Goal: Task Accomplishment & Management: Complete application form

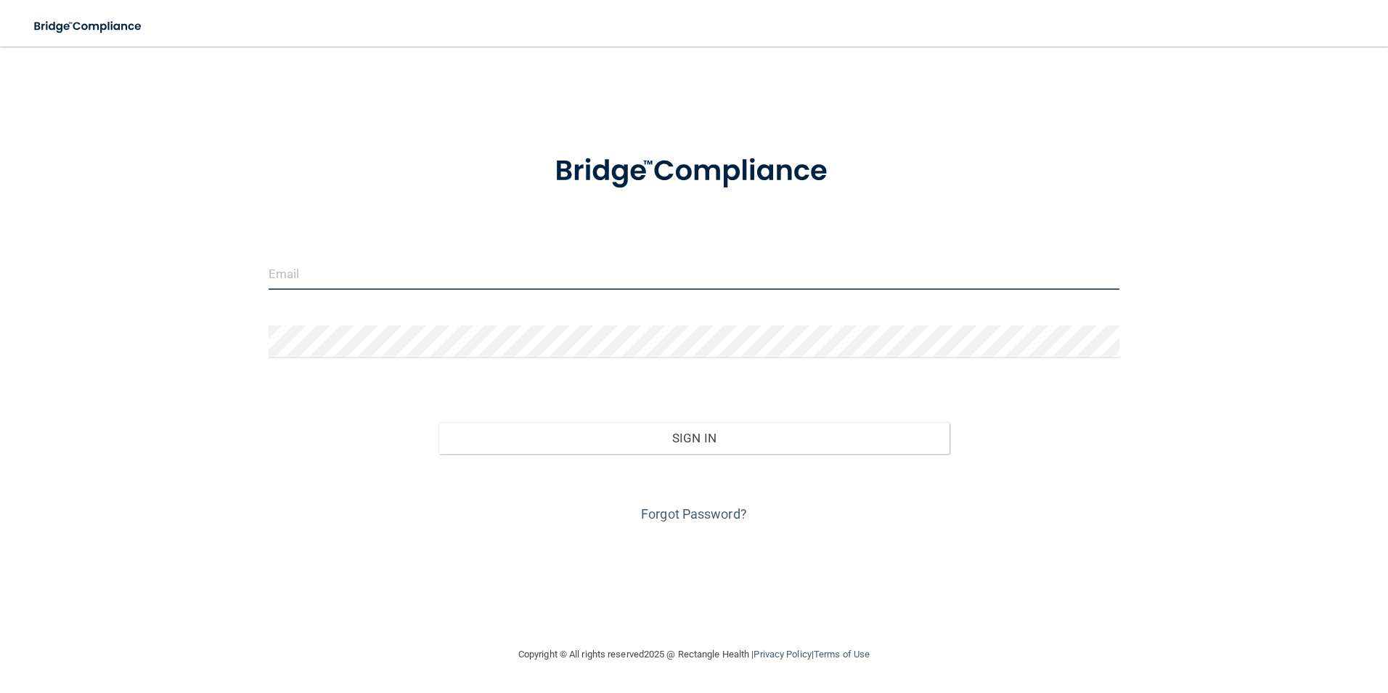
click at [337, 275] on input "email" at bounding box center [695, 273] width 852 height 33
type input "[EMAIL_ADDRESS][DOMAIN_NAME]"
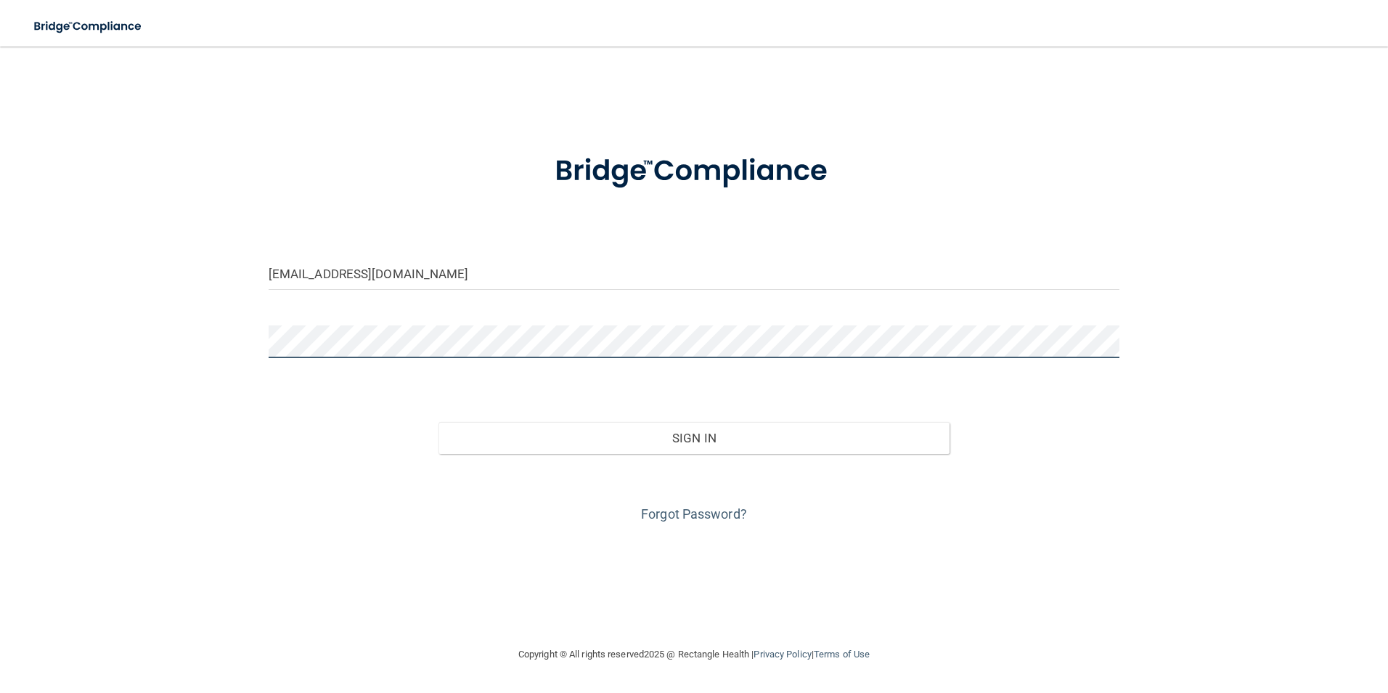
click at [439, 422] on button "Sign In" at bounding box center [694, 438] width 511 height 32
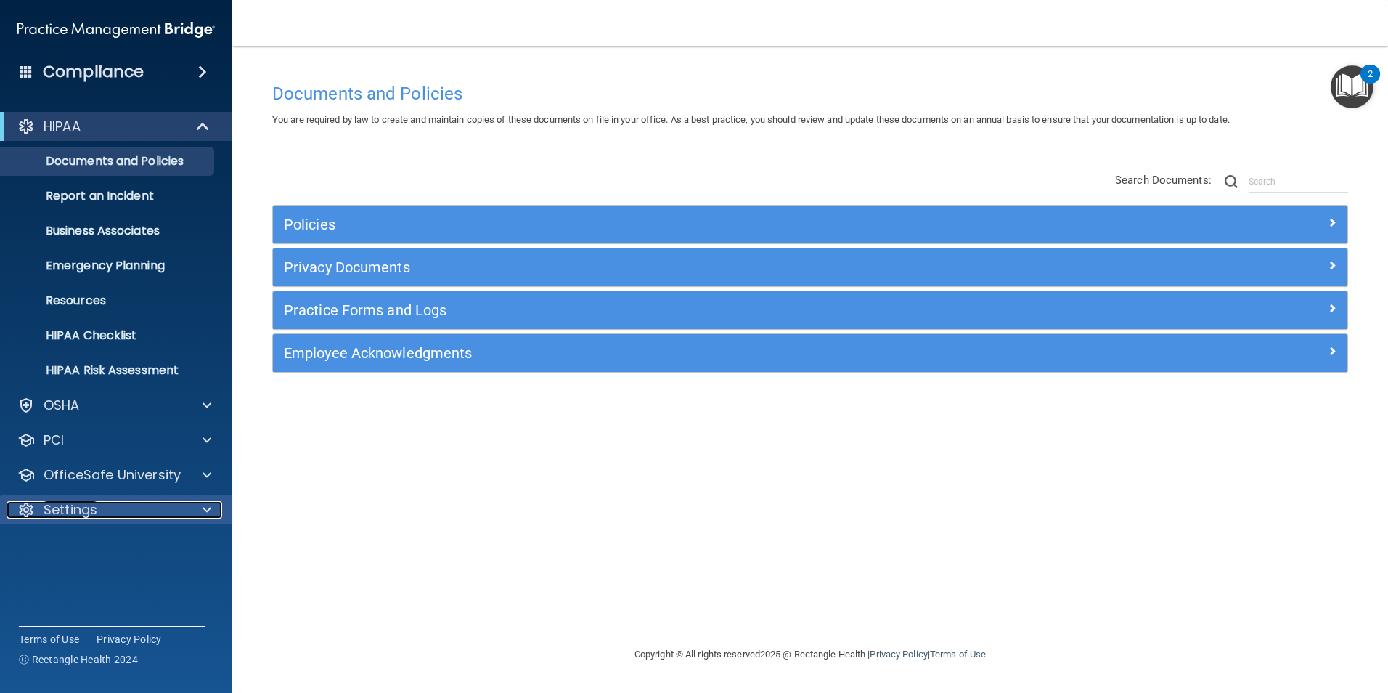
click at [111, 509] on div "Settings" at bounding box center [97, 509] width 180 height 17
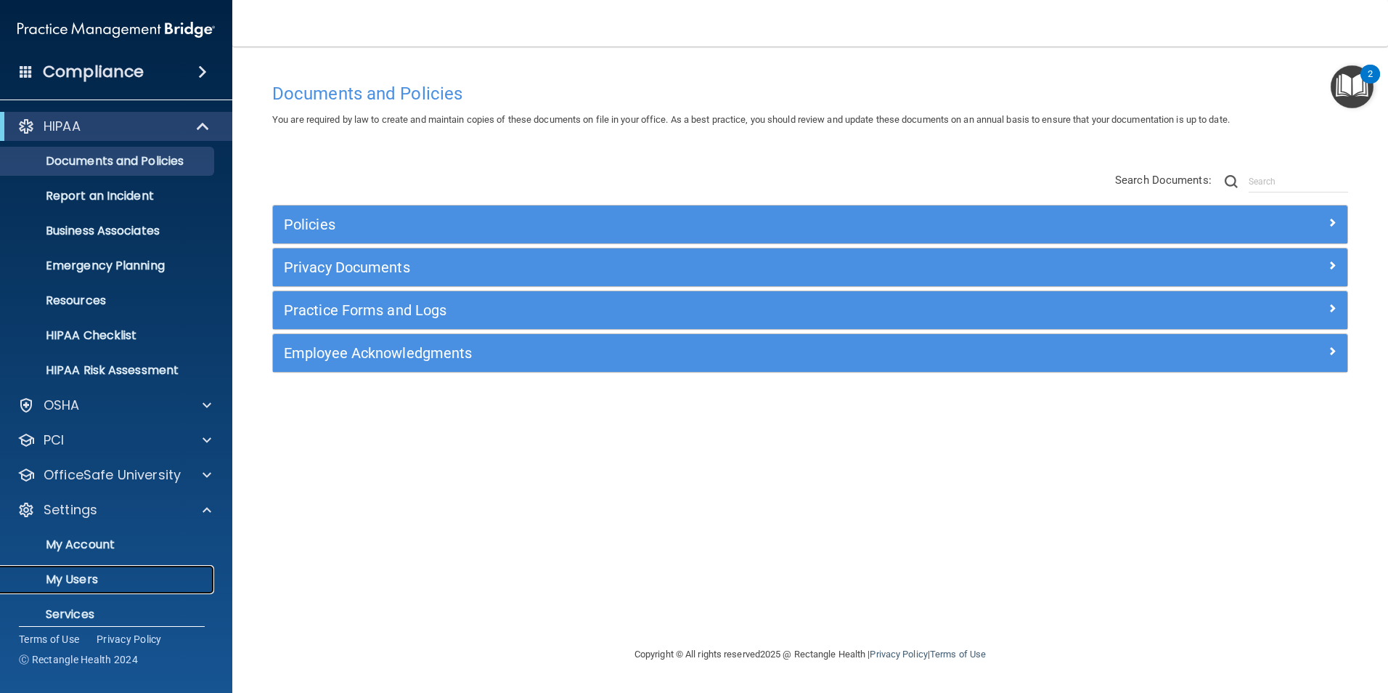
click at [89, 579] on p "My Users" at bounding box center [108, 579] width 198 height 15
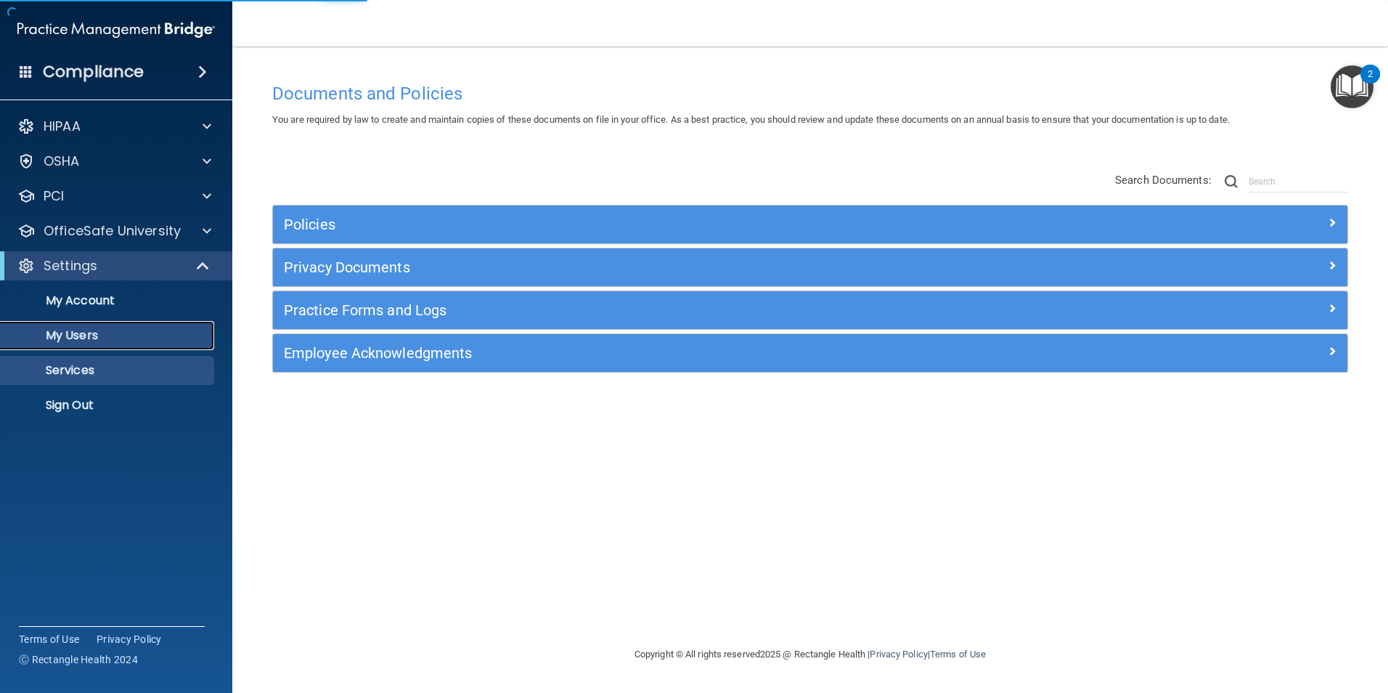
select select "20"
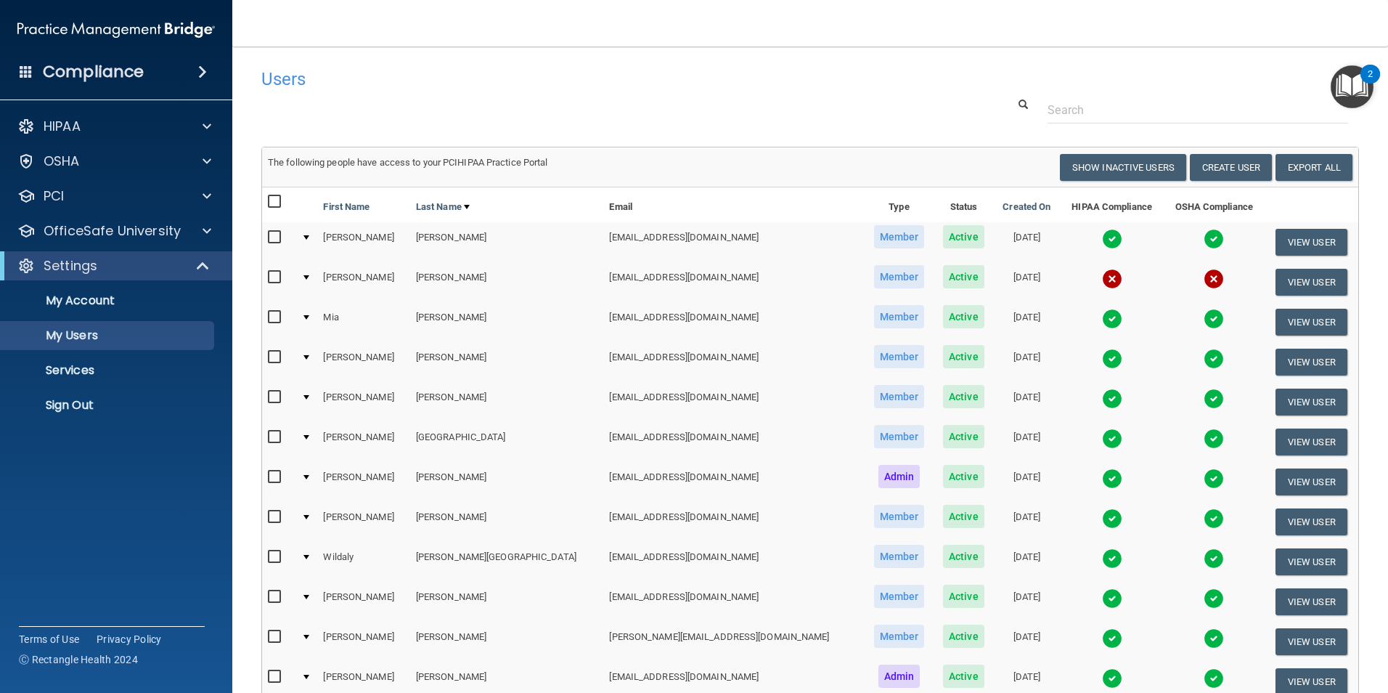
click at [1102, 280] on img at bounding box center [1112, 279] width 20 height 20
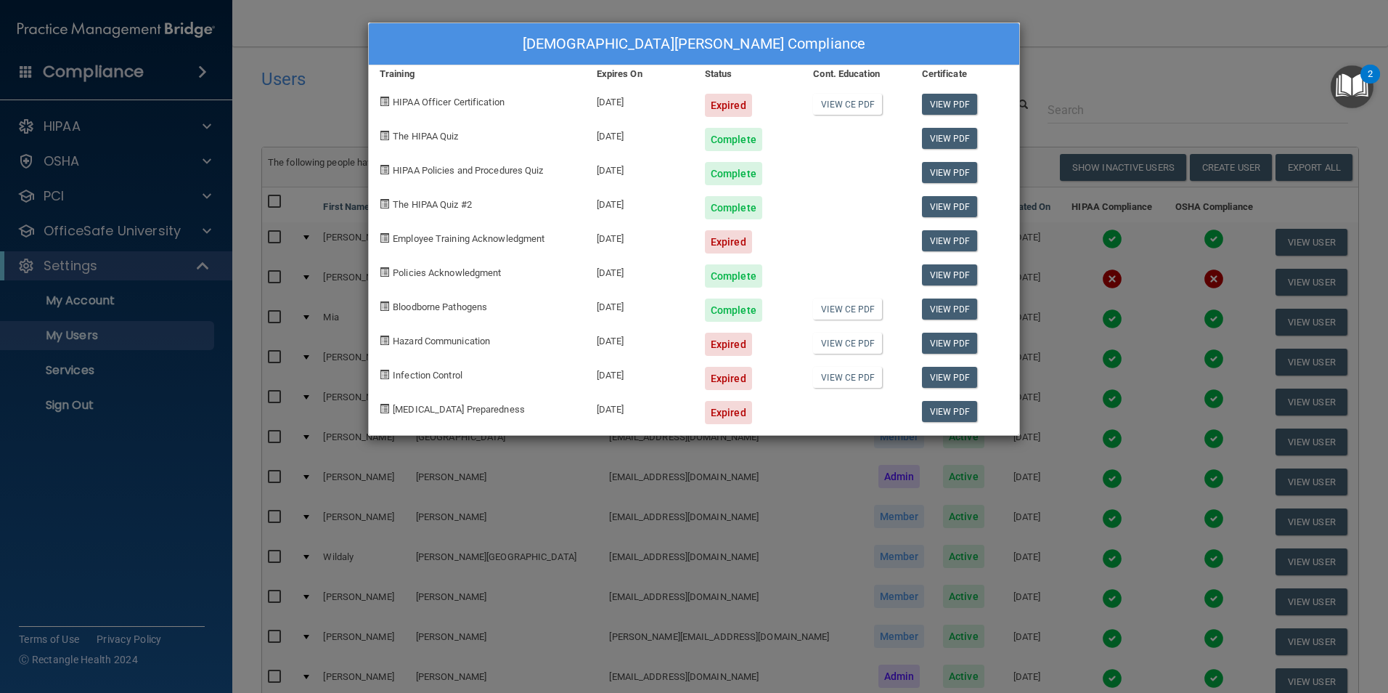
click at [1128, 33] on div "[DEMOGRAPHIC_DATA][PERSON_NAME] Compliance Training Expires On Status Cont. Edu…" at bounding box center [694, 346] width 1388 height 693
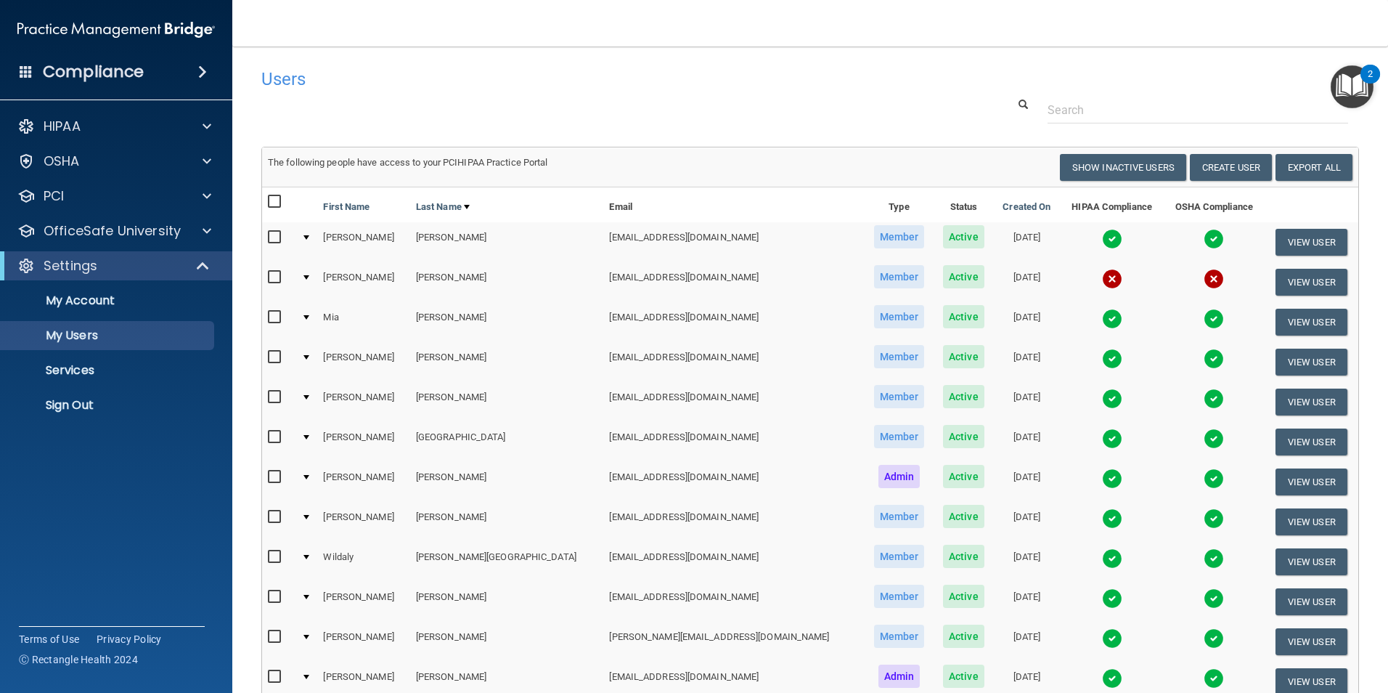
click at [1102, 317] on img at bounding box center [1112, 319] width 20 height 20
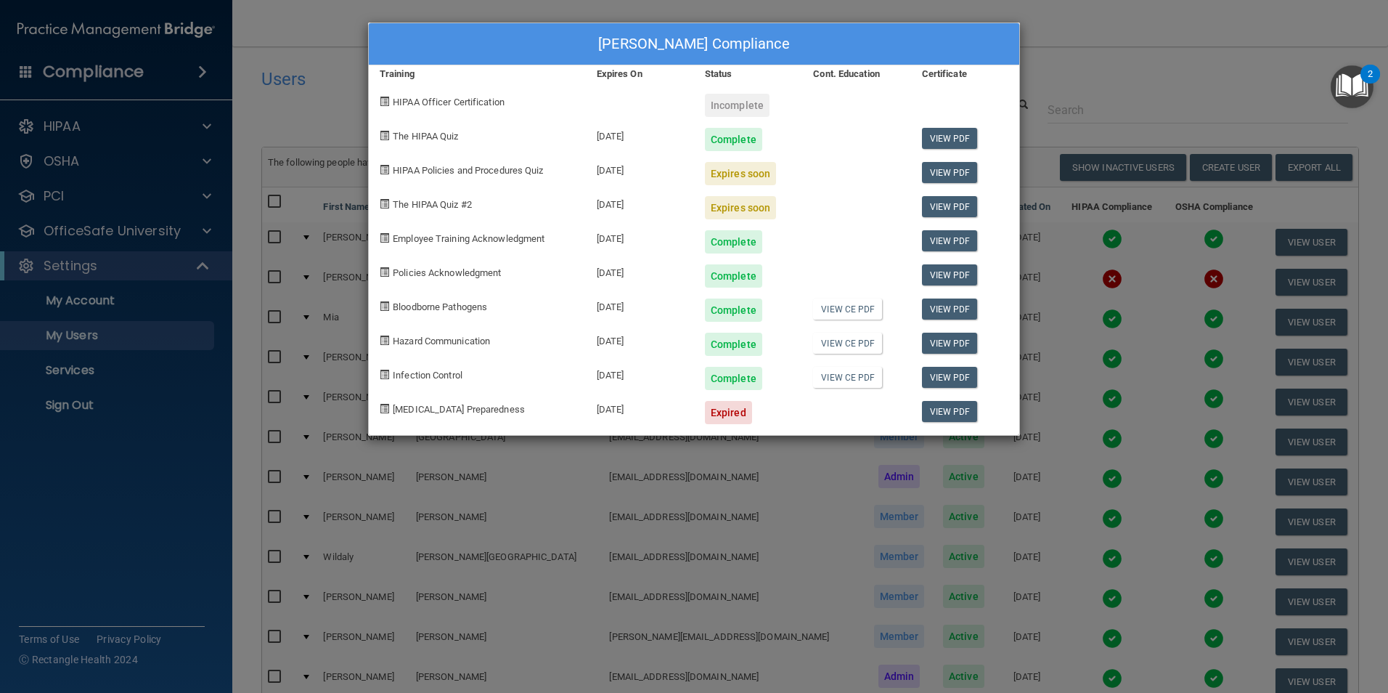
click at [1116, 60] on div "[PERSON_NAME] Compliance Training Expires On Status Cont. Education Certificate…" at bounding box center [694, 346] width 1388 height 693
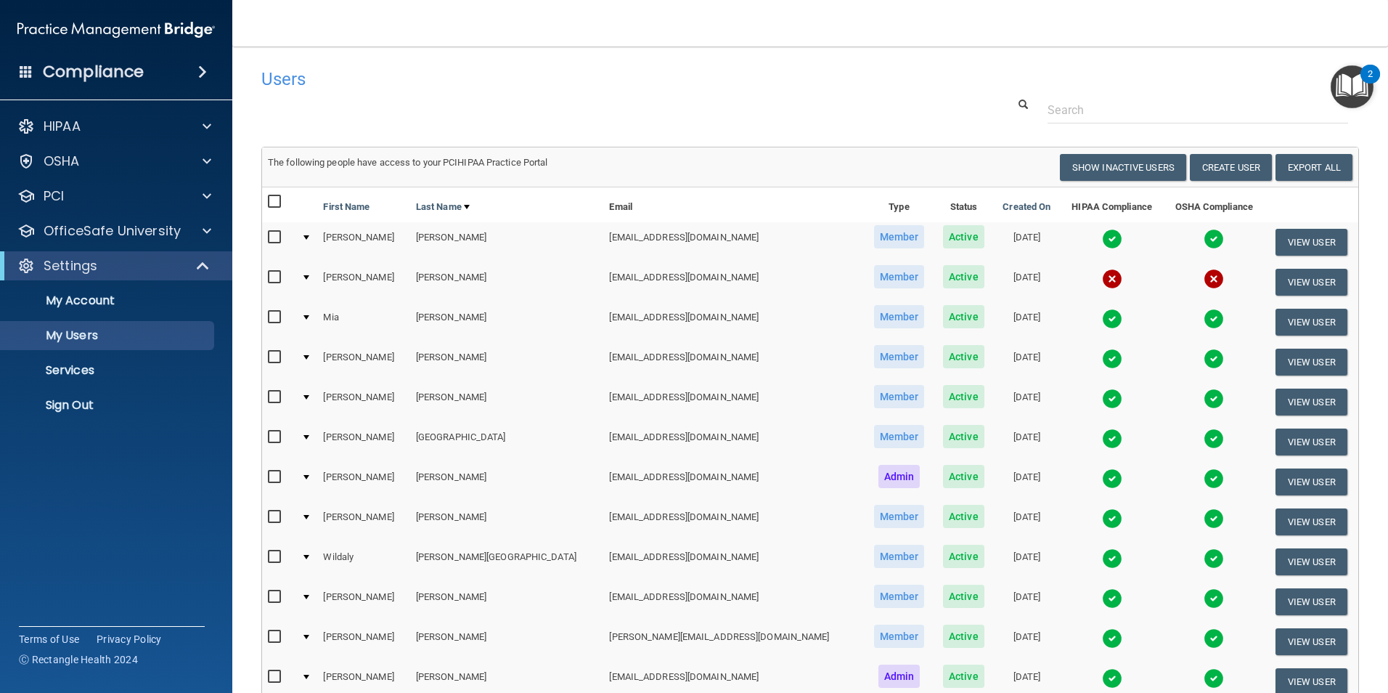
click at [1102, 317] on img at bounding box center [1112, 319] width 20 height 20
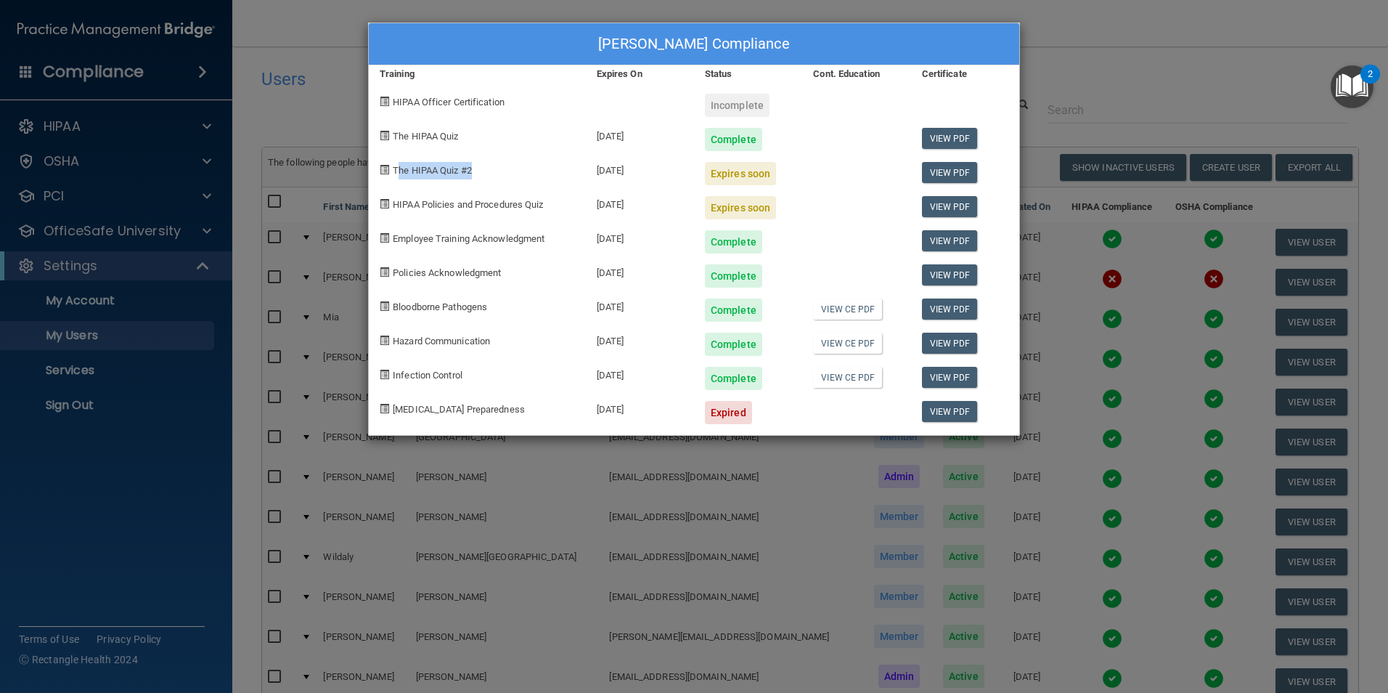
drag, startPoint x: 399, startPoint y: 169, endPoint x: 489, endPoint y: 170, distance: 90.0
click at [489, 170] on div "The HIPAA Quiz #2" at bounding box center [477, 168] width 217 height 34
drag, startPoint x: 489, startPoint y: 170, endPoint x: 391, endPoint y: 174, distance: 98.9
click at [391, 174] on div "The HIPAA Quiz #2" at bounding box center [477, 168] width 217 height 34
drag, startPoint x: 394, startPoint y: 171, endPoint x: 472, endPoint y: 172, distance: 78.4
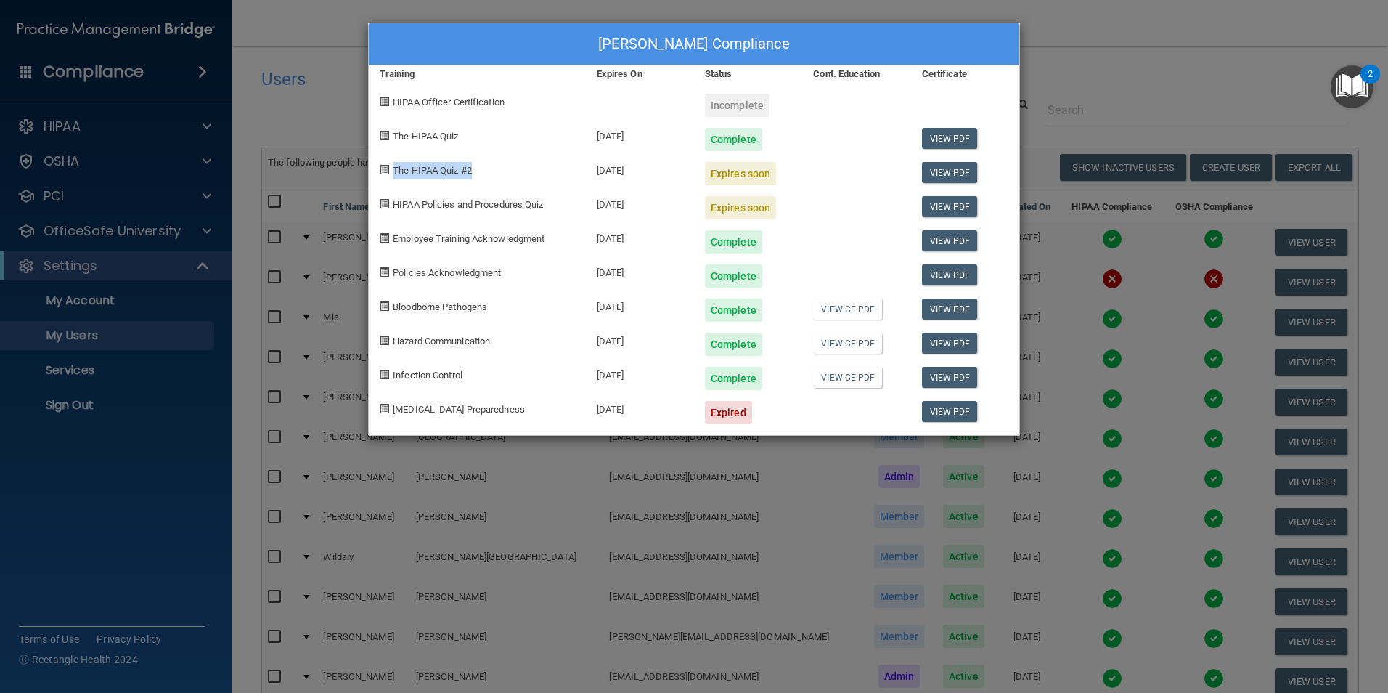
click at [472, 172] on span "The HIPAA Quiz #2" at bounding box center [432, 170] width 79 height 11
copy span "The HIPAA Quiz #2"
drag, startPoint x: 392, startPoint y: 207, endPoint x: 548, endPoint y: 210, distance: 156.2
click at [548, 210] on div "HIPAA Policies and Procedures Quiz" at bounding box center [477, 202] width 217 height 34
drag, startPoint x: 548, startPoint y: 210, endPoint x: 533, endPoint y: 208, distance: 15.3
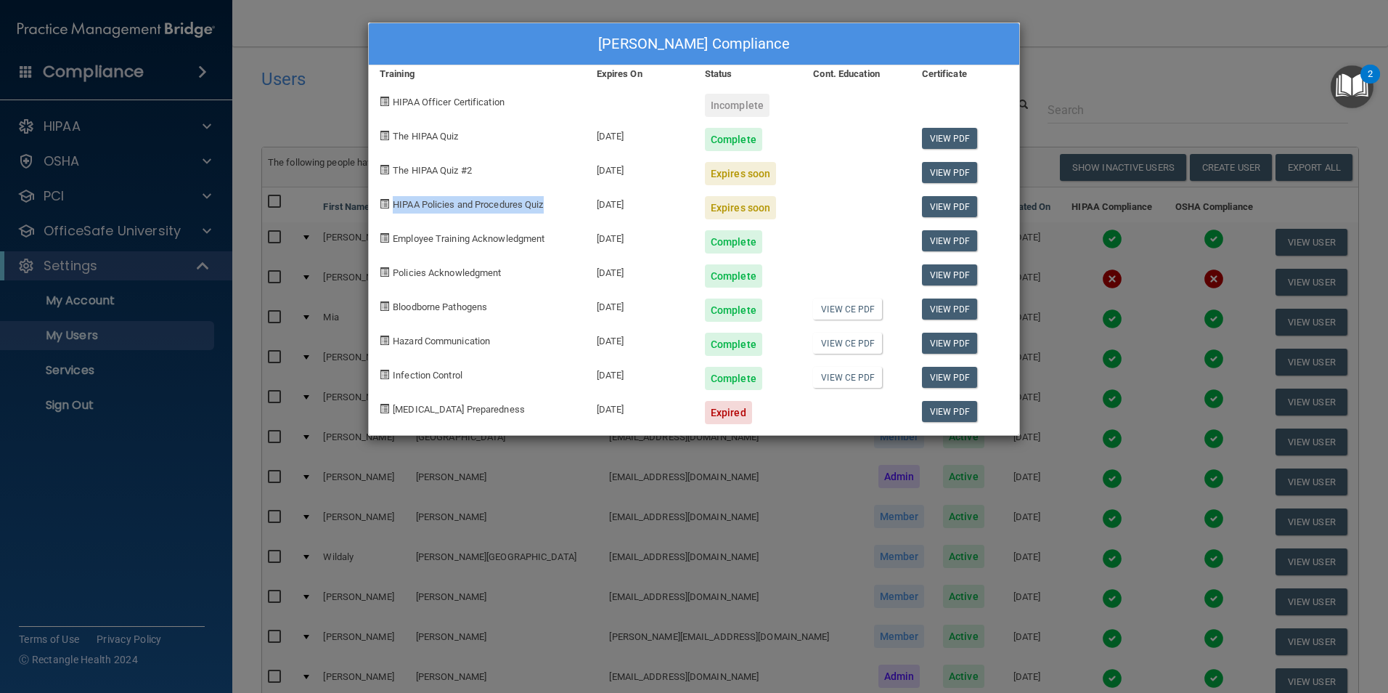
copy span "HIPAA Policies and Procedures Quiz"
click at [1087, 74] on div "[PERSON_NAME] Compliance Training Expires On Status Cont. Education Certificate…" at bounding box center [694, 346] width 1388 height 693
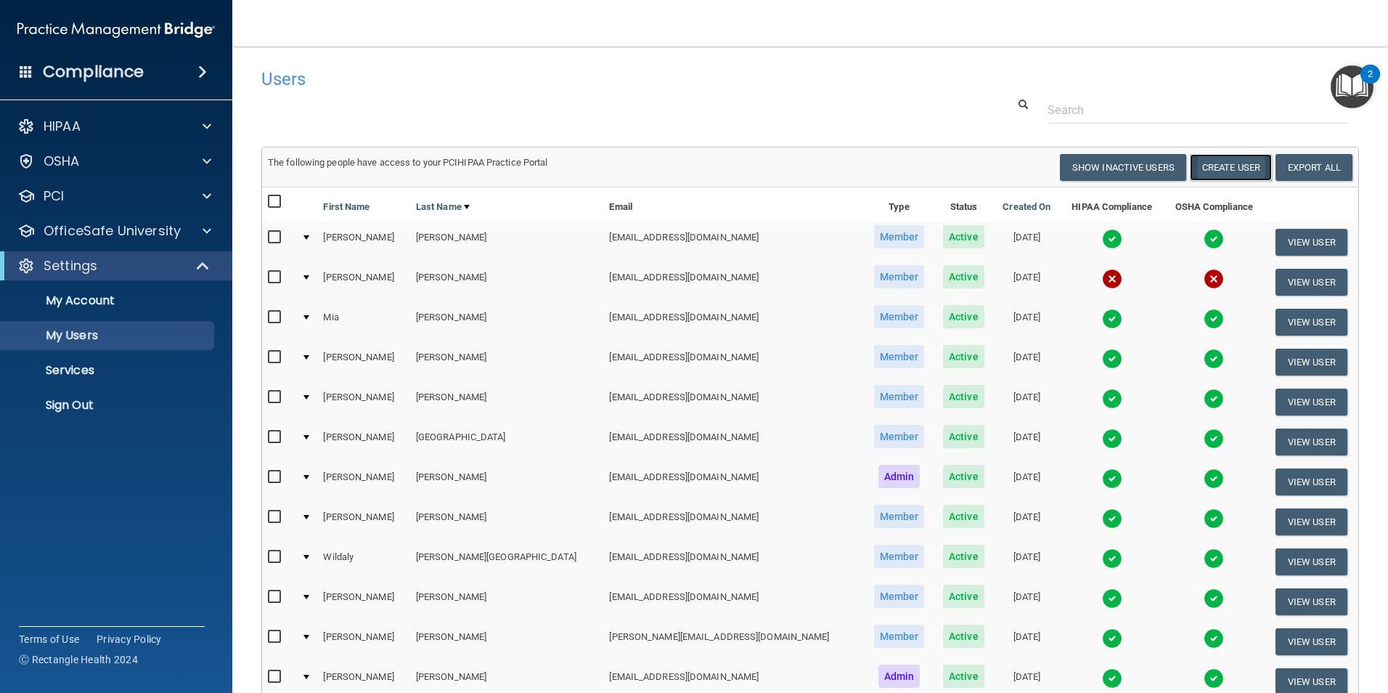
click at [1221, 166] on button "Create User" at bounding box center [1231, 167] width 82 height 27
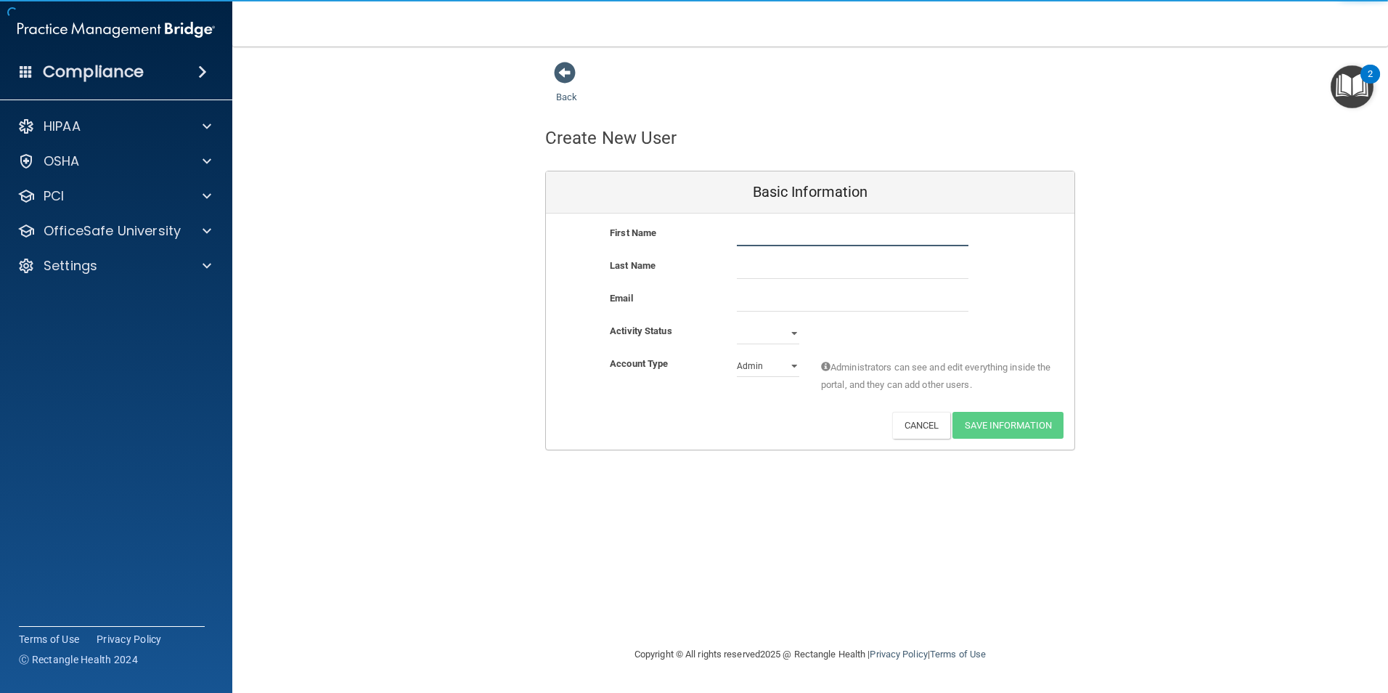
click at [811, 234] on input "text" at bounding box center [853, 235] width 232 height 22
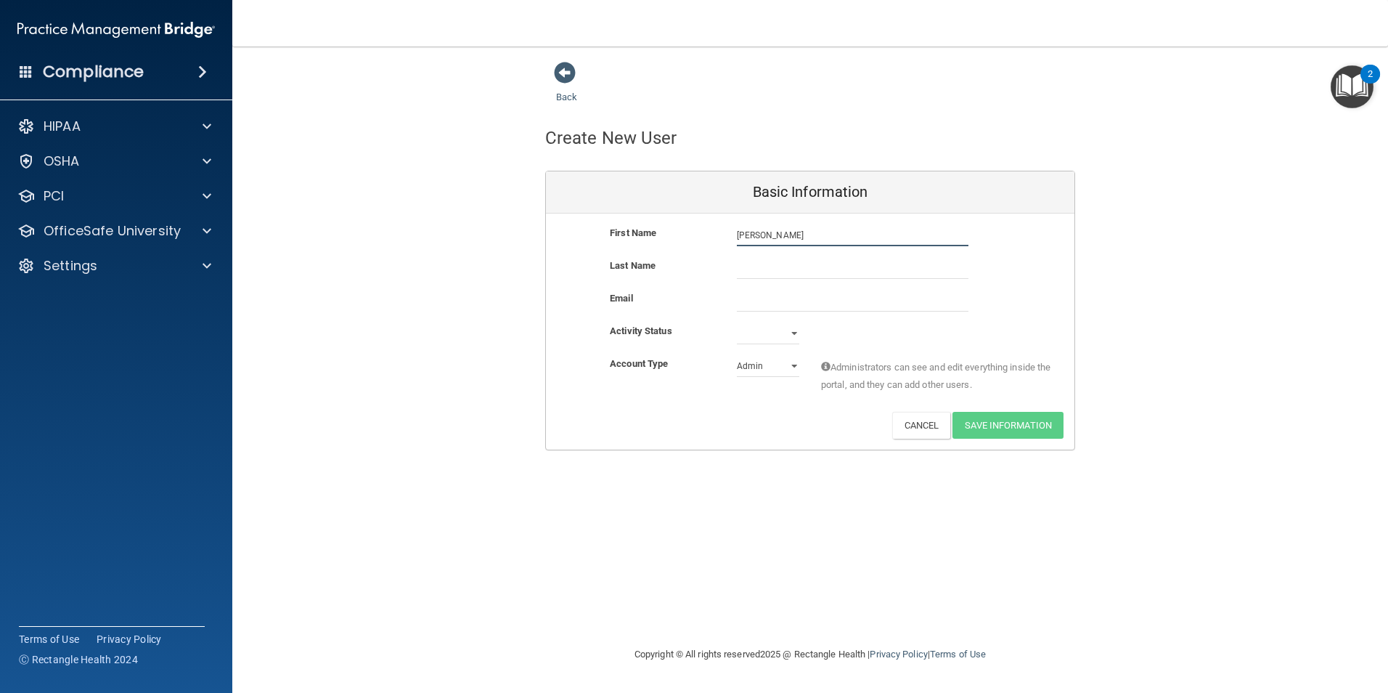
type input "[PERSON_NAME]"
type input "Roman"
type input "[EMAIL_ADDRESS][DOMAIN_NAME]"
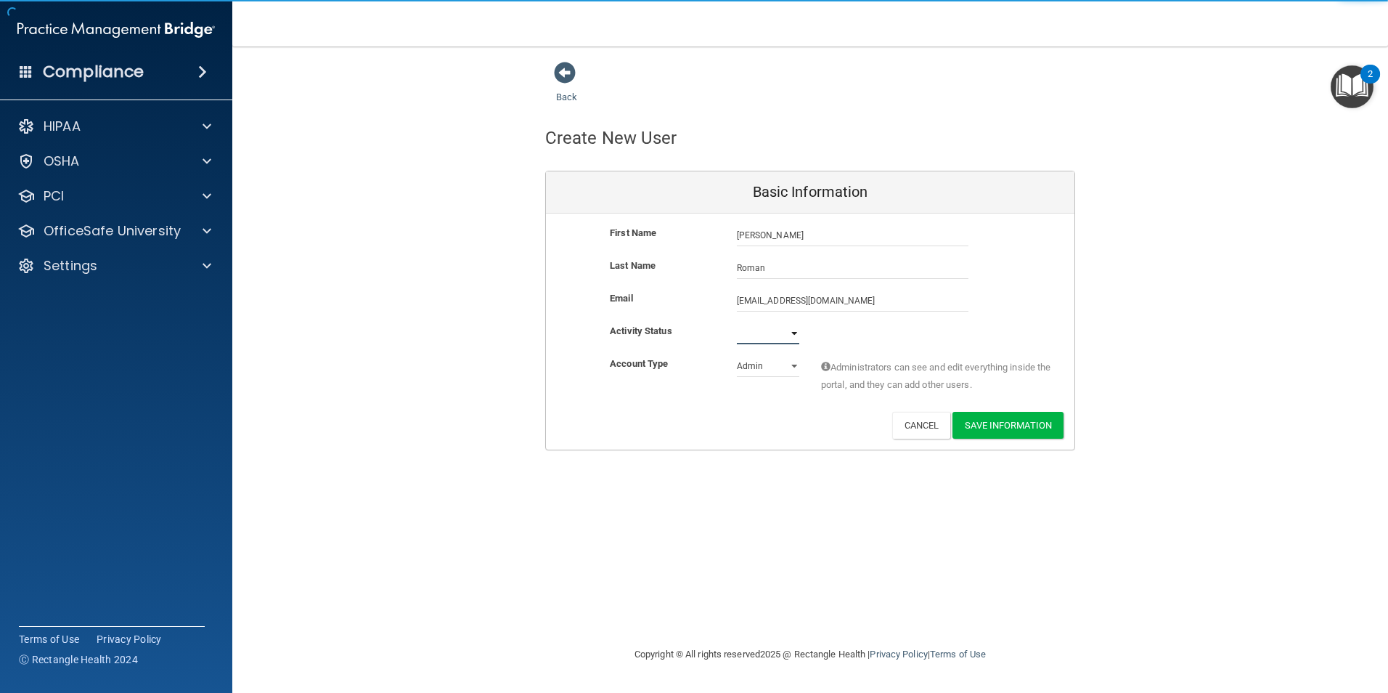
click at [784, 341] on select "Active Inactive" at bounding box center [768, 333] width 62 height 22
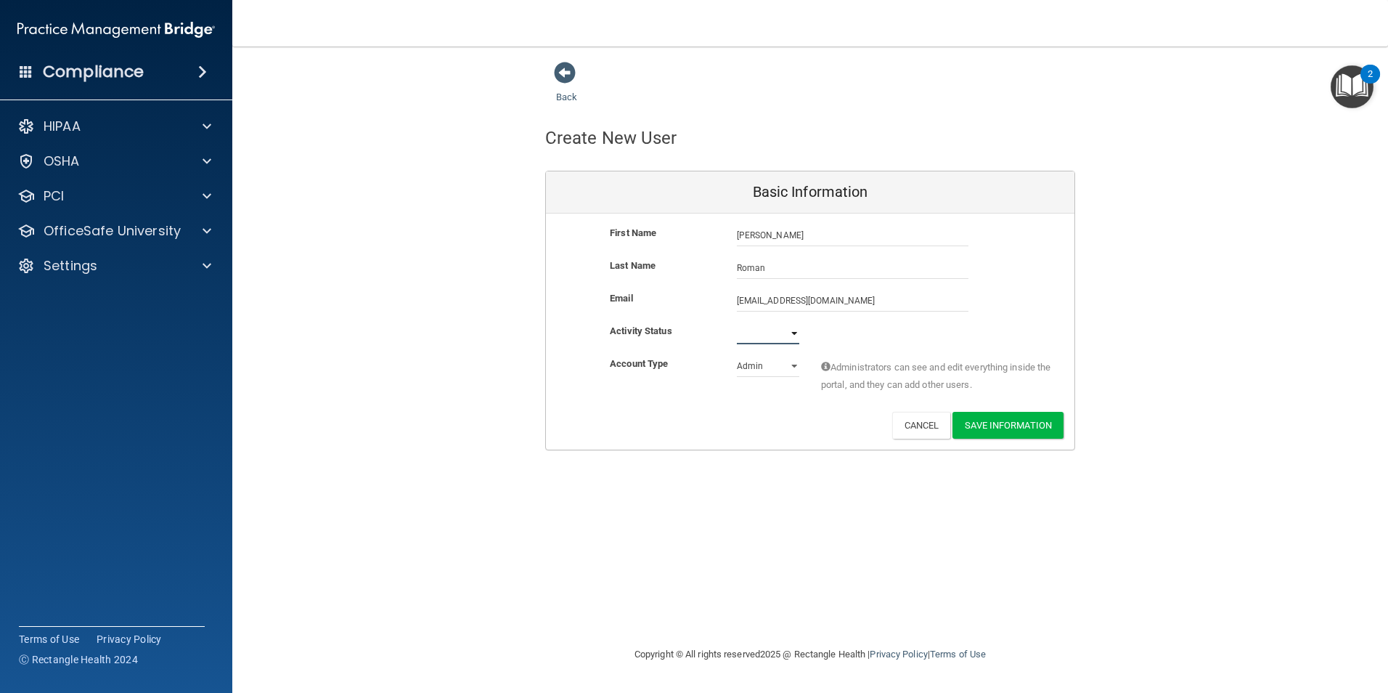
select select "active"
click at [737, 322] on select "Active Inactive" at bounding box center [768, 333] width 62 height 22
click at [770, 363] on select "Admin Member" at bounding box center [768, 366] width 62 height 22
select select "practice_member"
click at [737, 355] on select "Admin Member" at bounding box center [768, 366] width 62 height 22
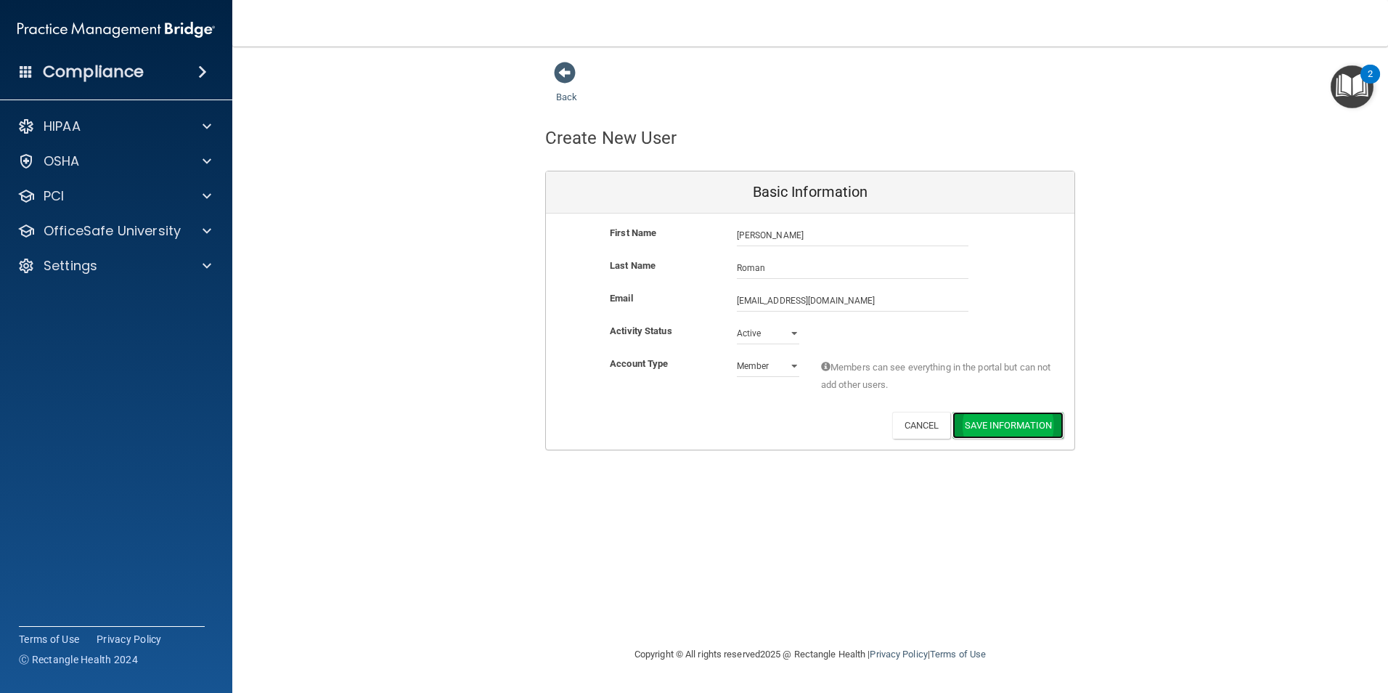
click at [998, 420] on button "Save Information" at bounding box center [1008, 425] width 111 height 27
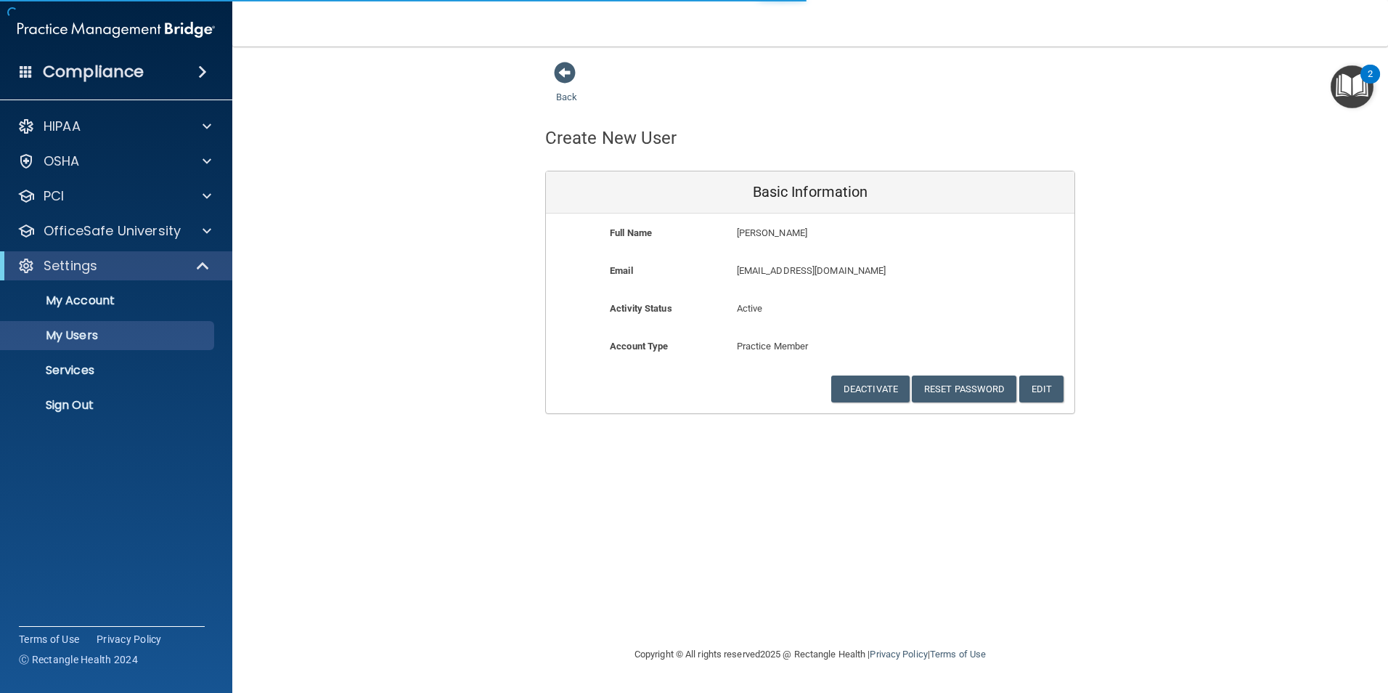
select select "20"
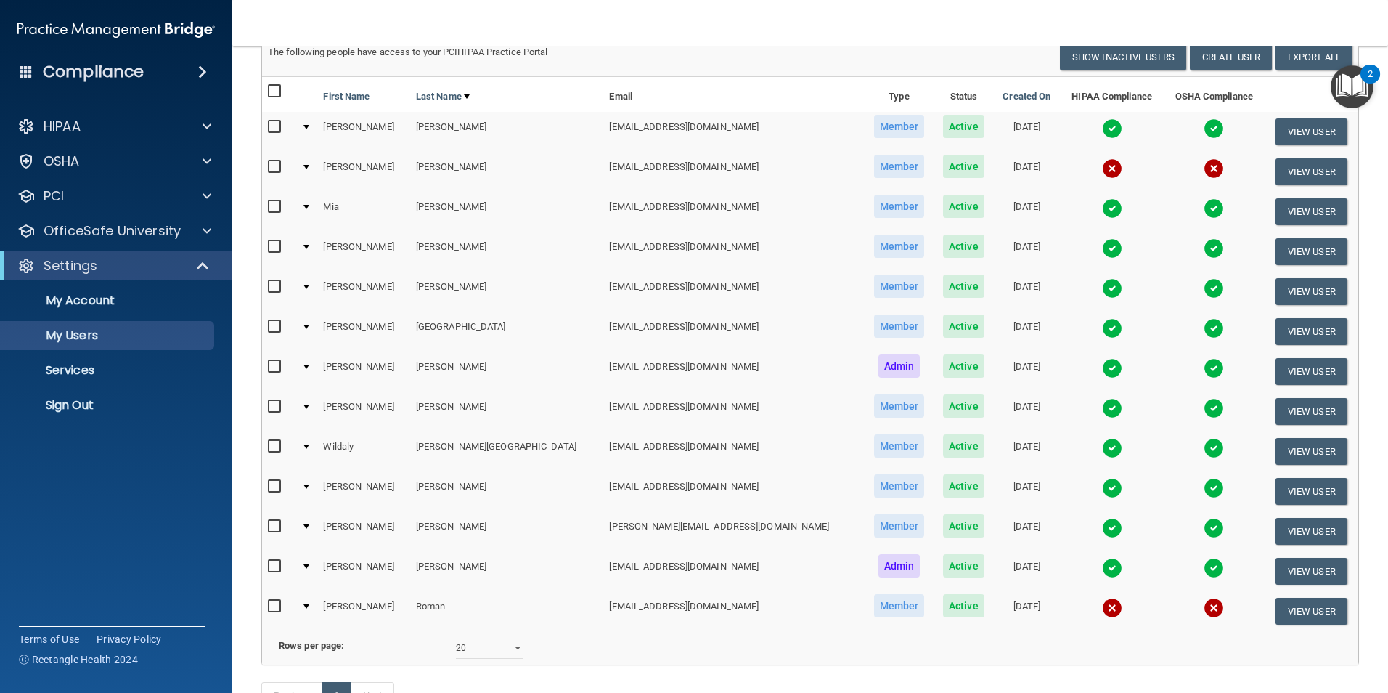
scroll to position [285, 0]
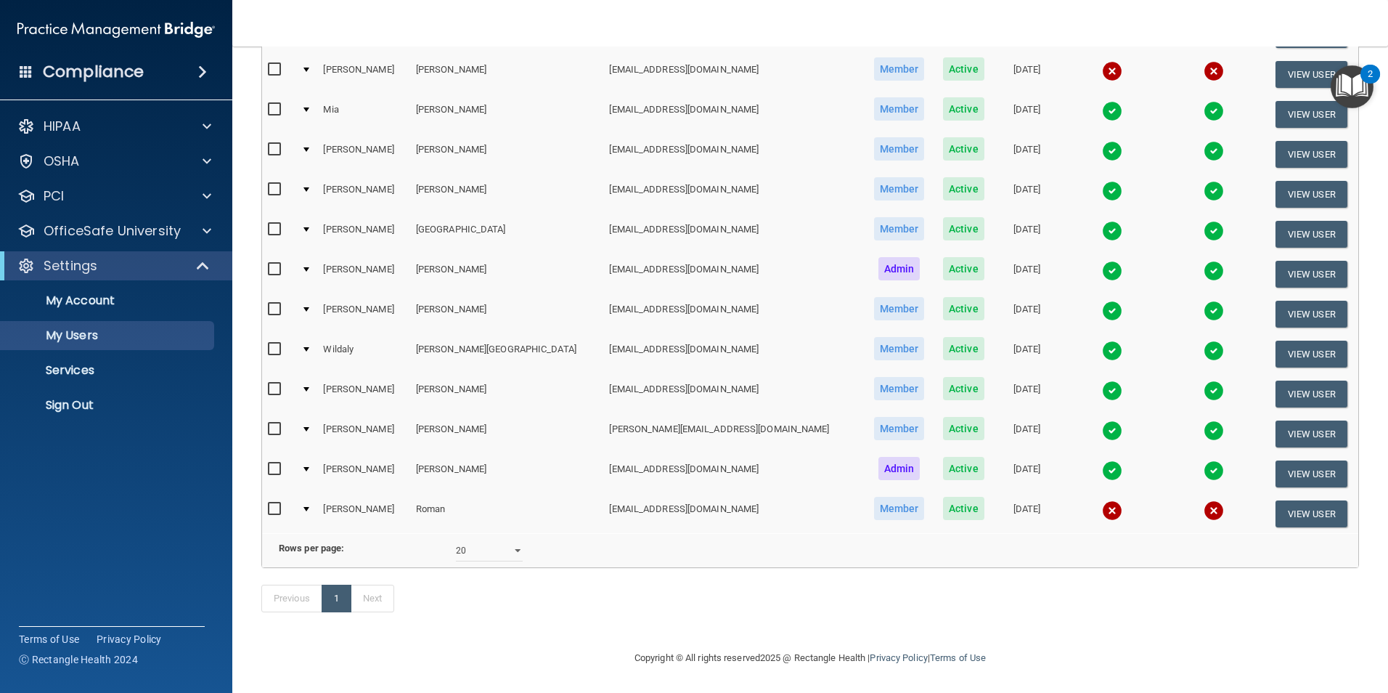
click at [1102, 500] on img at bounding box center [1112, 510] width 20 height 20
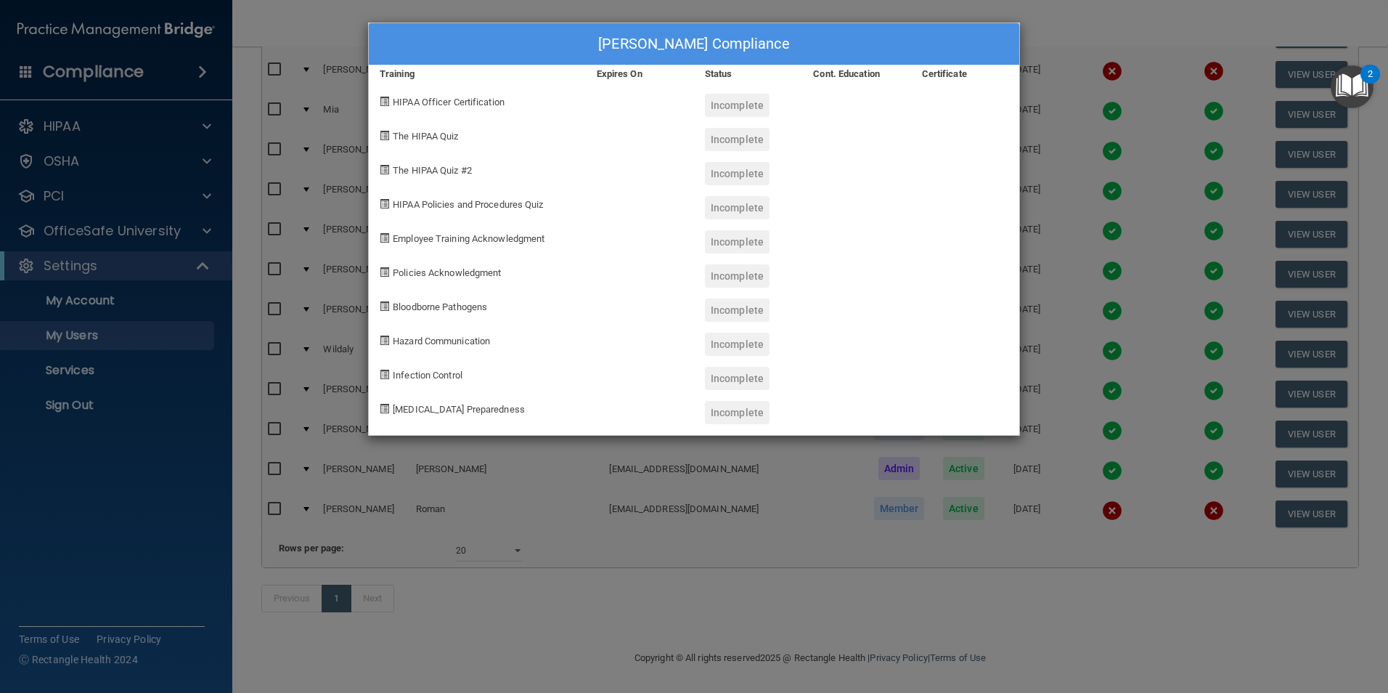
click at [841, 609] on div "[PERSON_NAME] Compliance Training Expires On Status Cont. Education Certificate…" at bounding box center [694, 346] width 1388 height 693
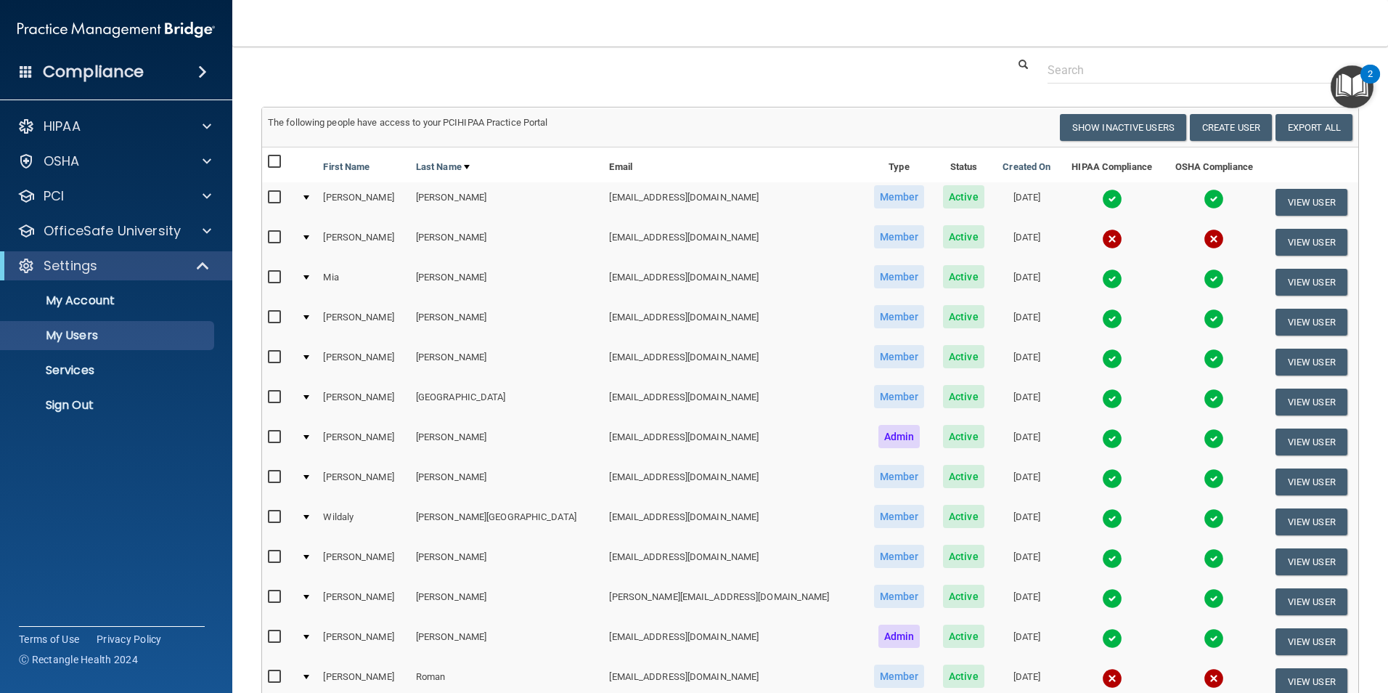
scroll to position [0, 0]
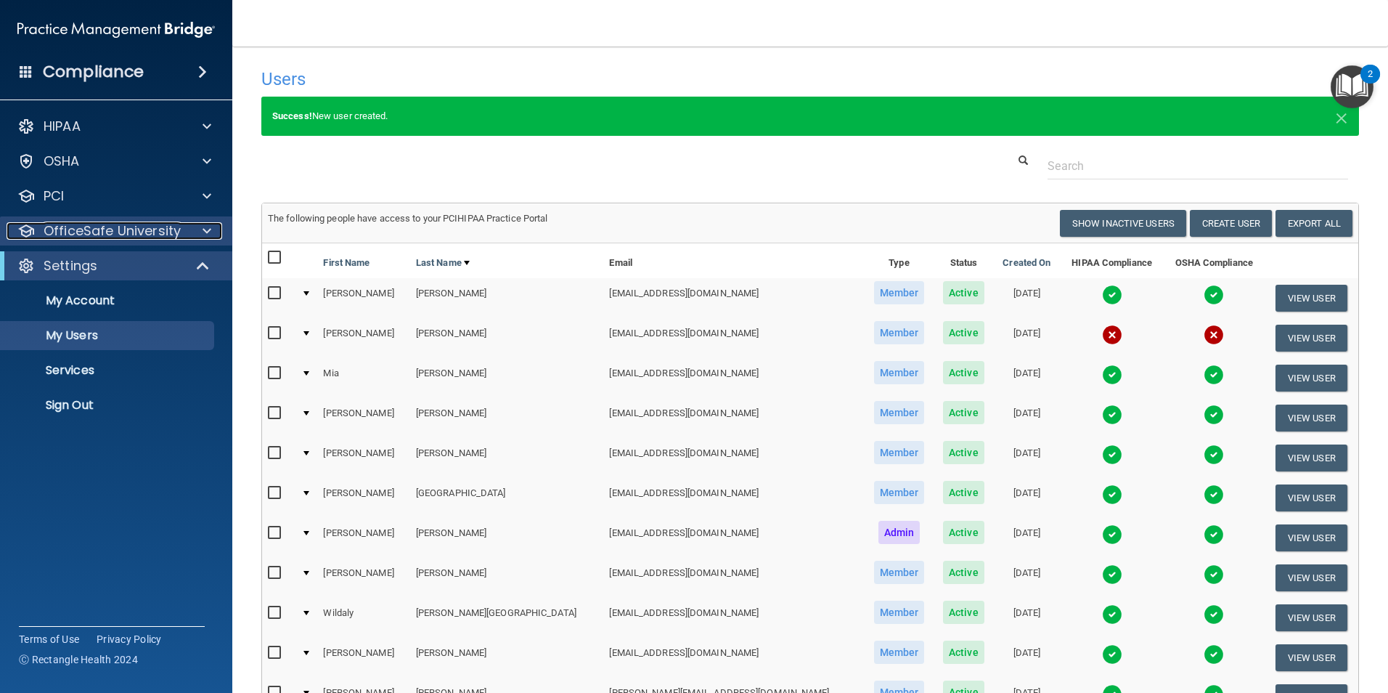
click at [199, 231] on div at bounding box center [205, 230] width 36 height 17
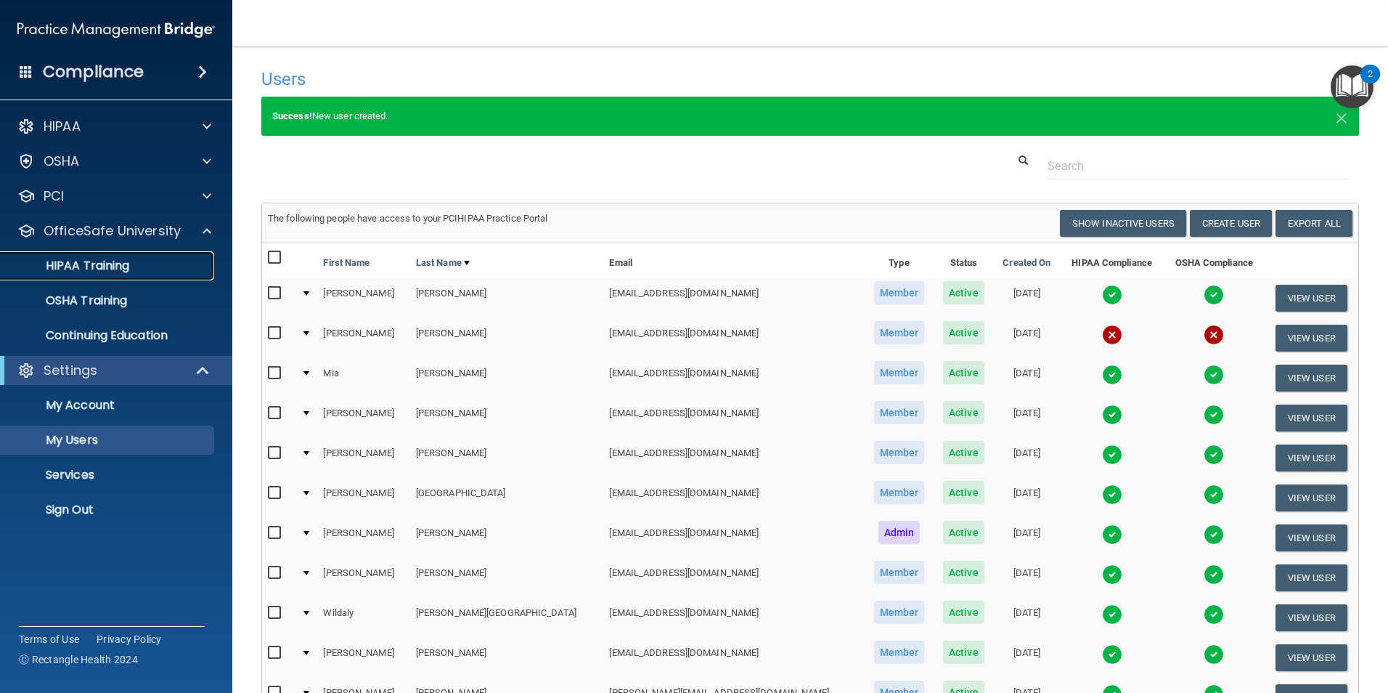
click at [102, 266] on p "HIPAA Training" at bounding box center [69, 266] width 120 height 15
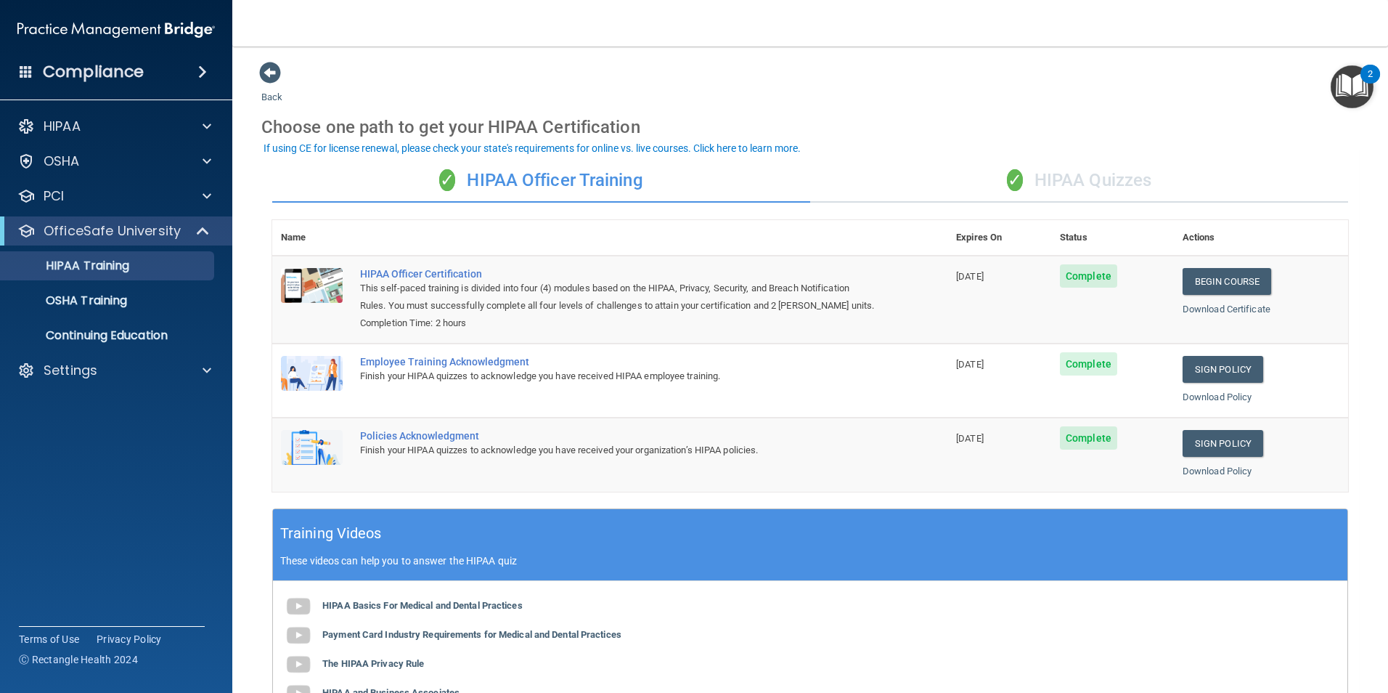
click at [1081, 178] on div "✓ HIPAA Quizzes" at bounding box center [1079, 181] width 538 height 44
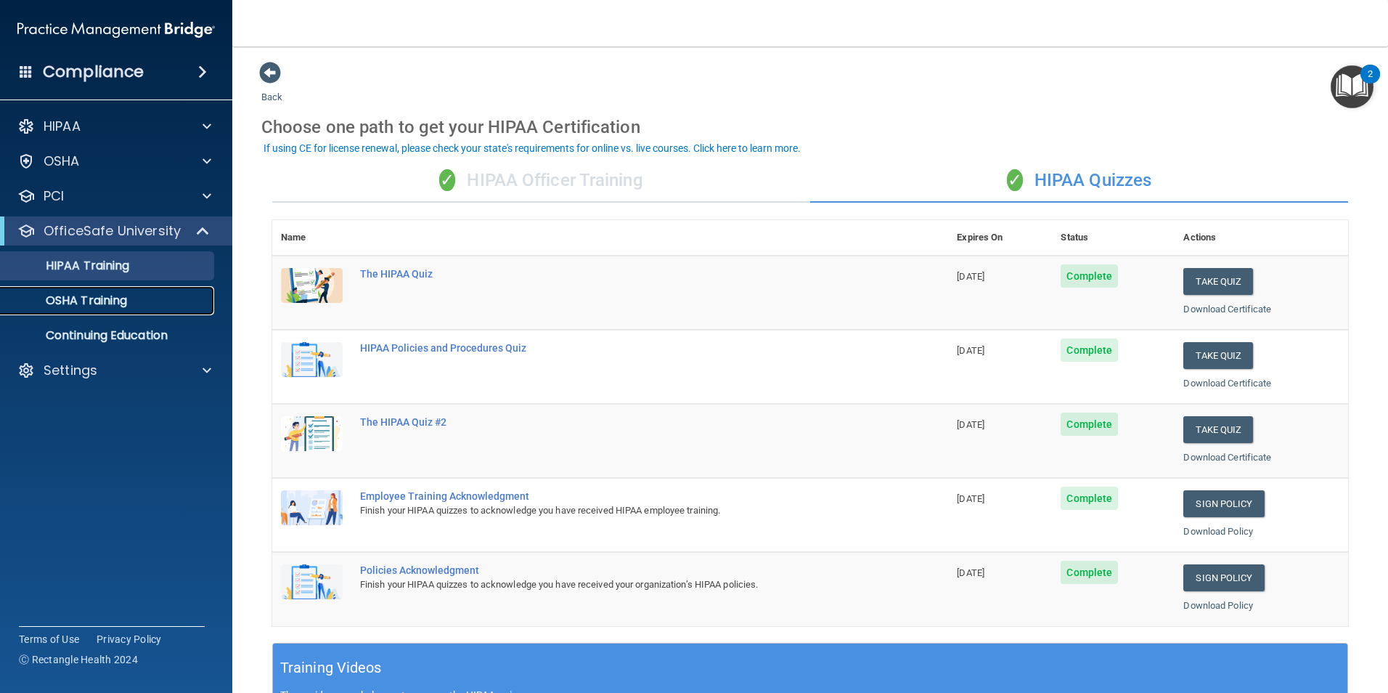
click at [113, 304] on p "OSHA Training" at bounding box center [68, 300] width 118 height 15
